Goal: Task Accomplishment & Management: Manage account settings

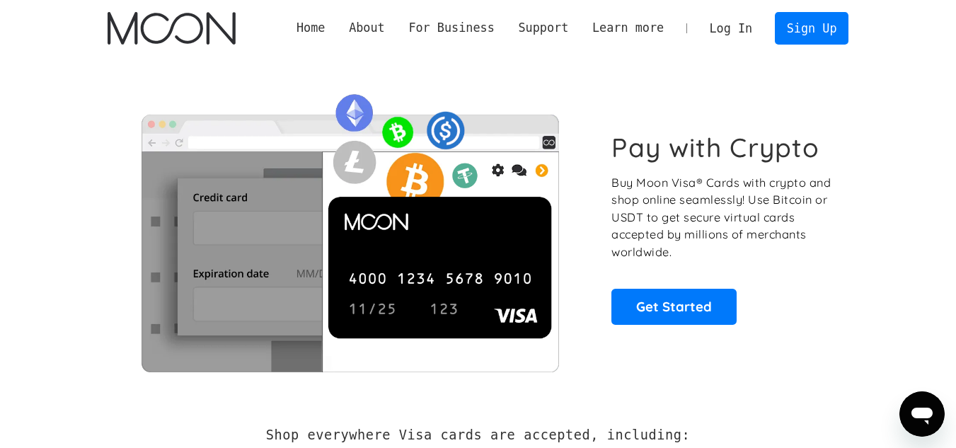
click at [83, 103] on section "Pay with Crypto Buy Moon Visa® Cards with crypto and shop online seamlessly! Us…" at bounding box center [478, 228] width 956 height 343
click at [743, 23] on link "Log In" at bounding box center [730, 28] width 66 height 31
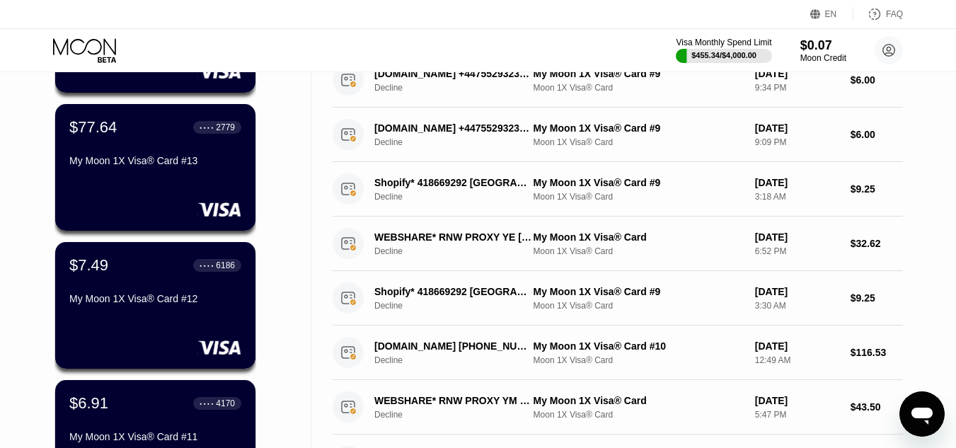
scroll to position [283, 0]
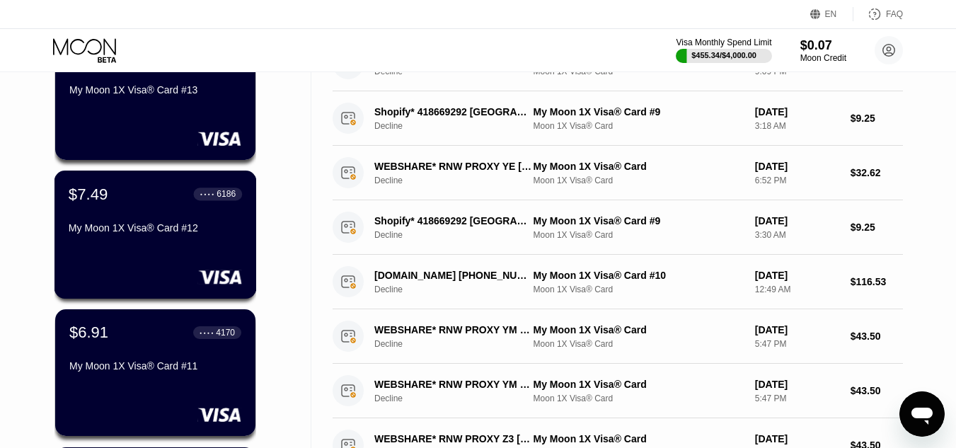
click at [143, 203] on div "$7.49 ● ● ● ● 6186" at bounding box center [155, 194] width 173 height 18
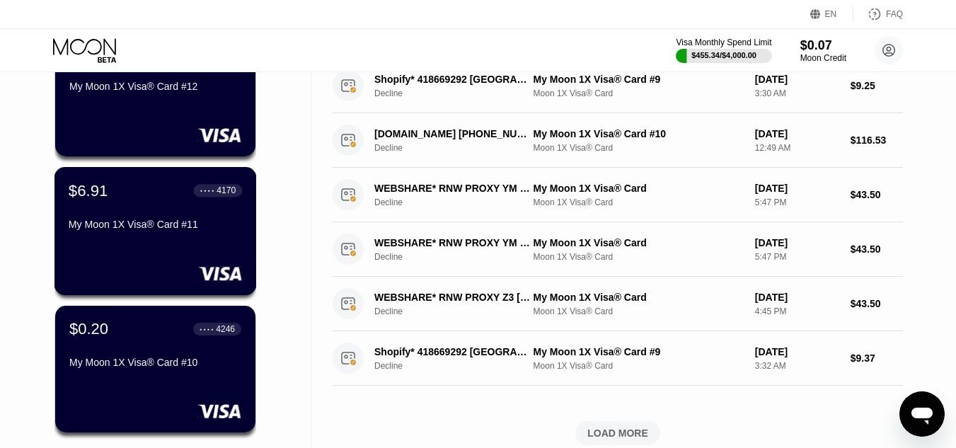
click at [137, 198] on div "$6.91 ● ● ● ● 4170" at bounding box center [155, 190] width 173 height 18
